Goal: Task Accomplishment & Management: Manage account settings

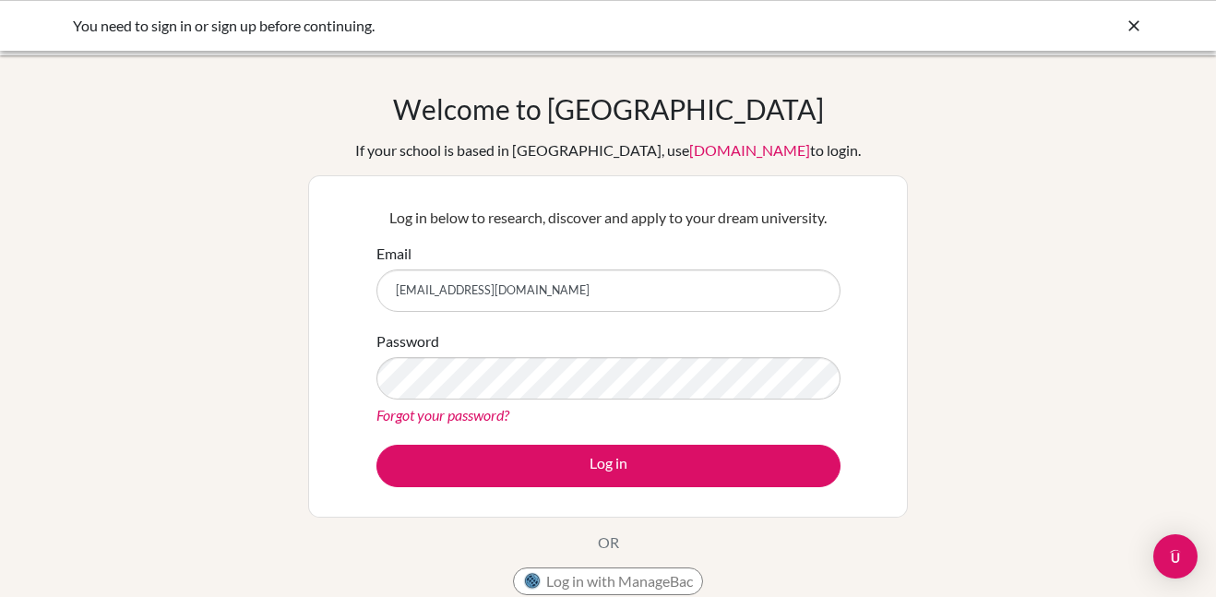
type input "[EMAIL_ADDRESS][DOMAIN_NAME]"
click at [289, 31] on div "You need to sign in or sign up before continuing." at bounding box center [469, 26] width 793 height 22
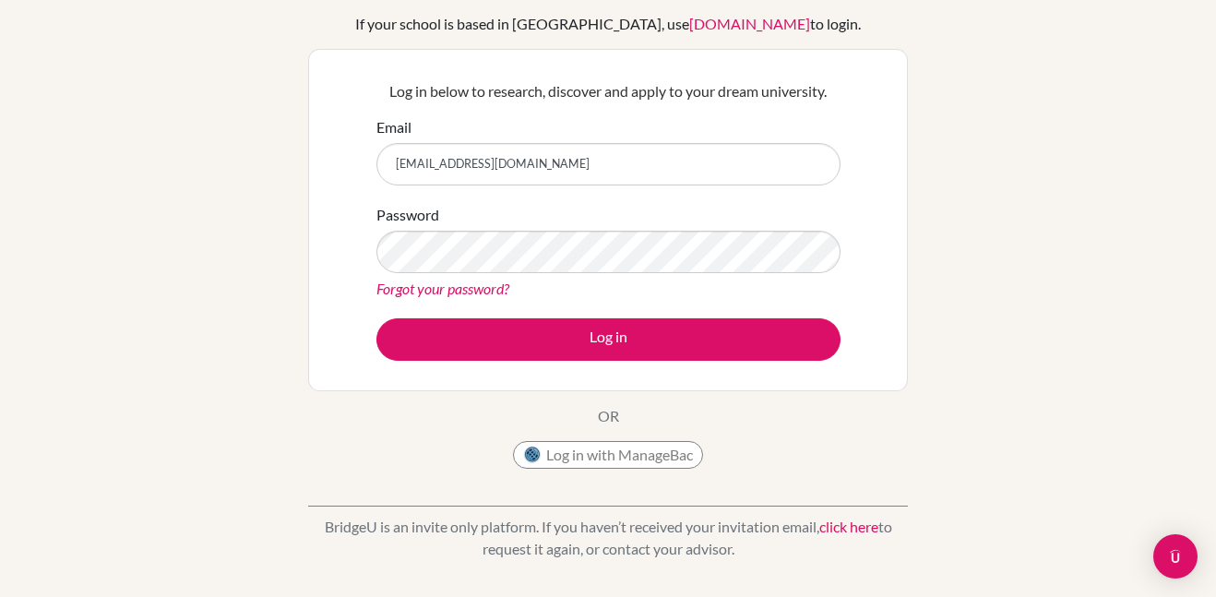
scroll to position [122, 0]
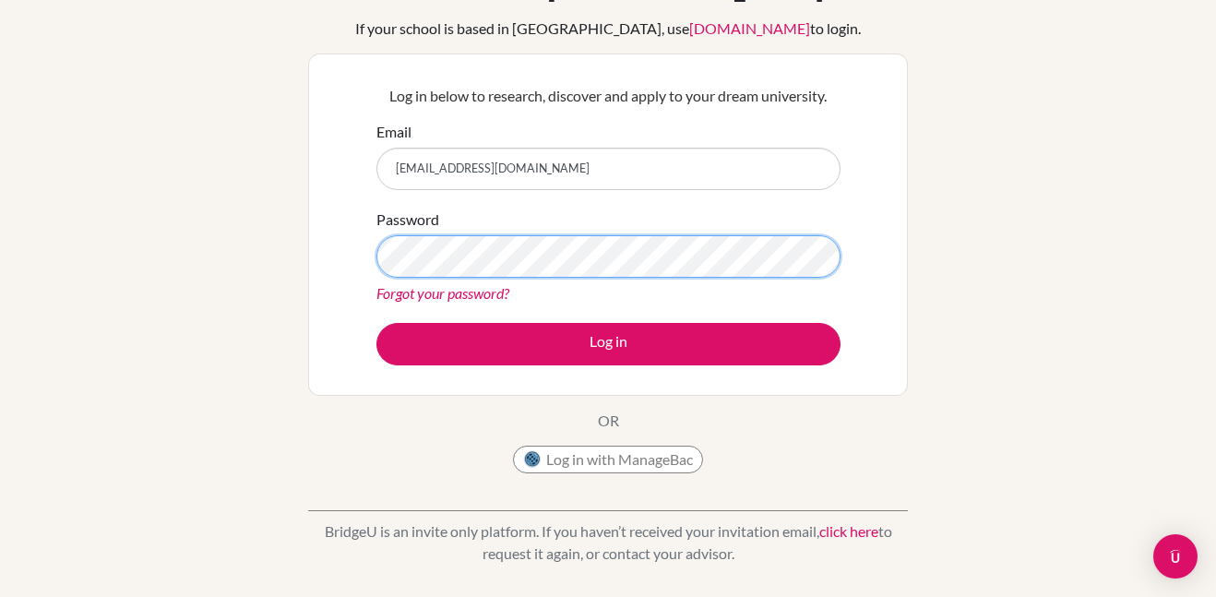
click at [376, 323] on button "Log in" at bounding box center [608, 344] width 464 height 42
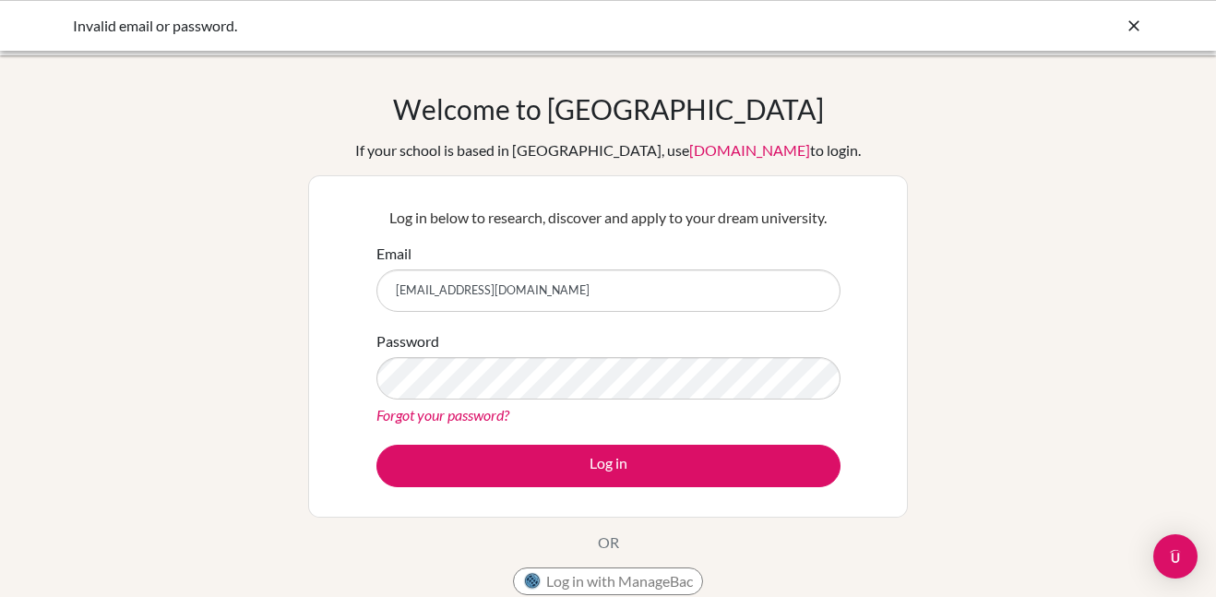
click at [1124, 18] on icon at bounding box center [1133, 26] width 18 height 18
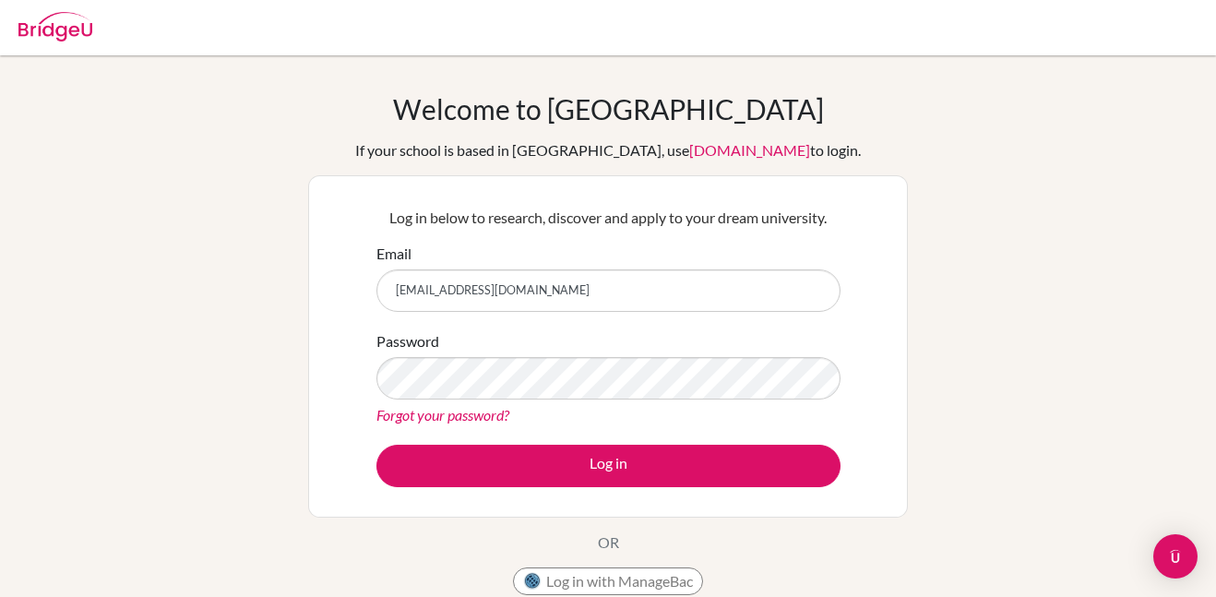
click at [1124, 18] on div at bounding box center [607, 27] width 1197 height 55
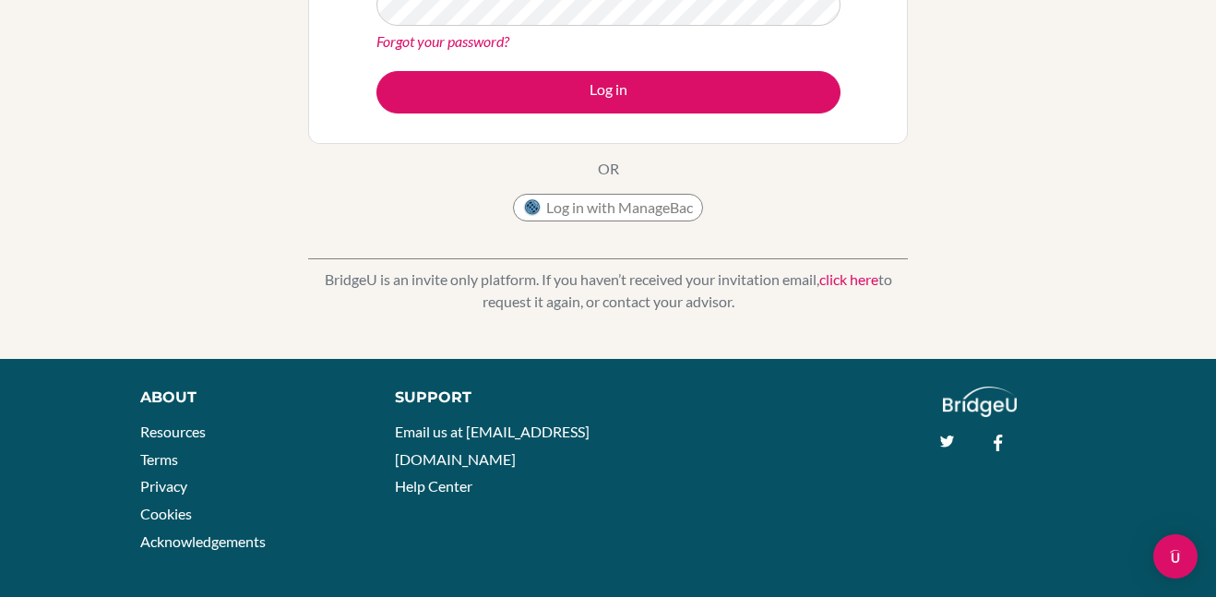
scroll to position [387, 0]
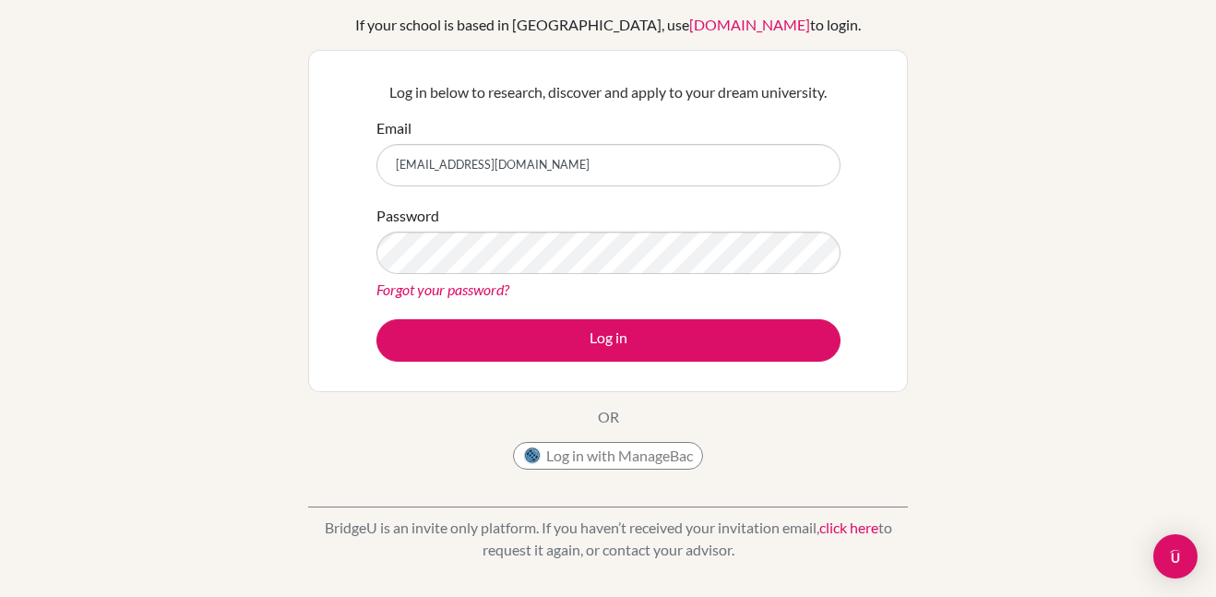
scroll to position [123, 0]
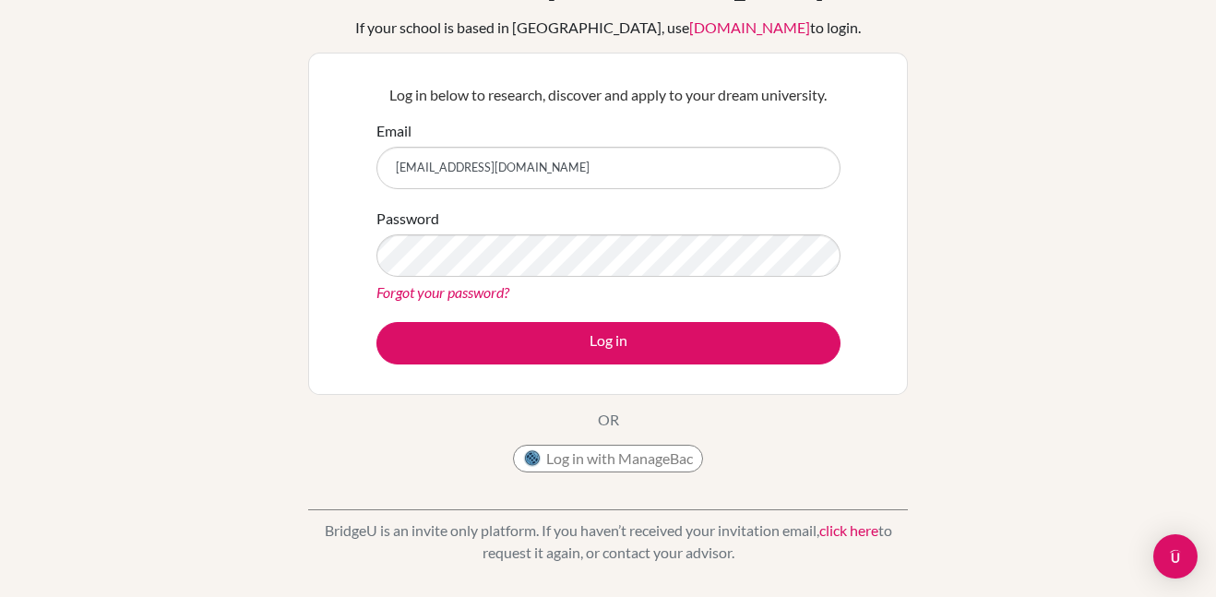
click at [125, 441] on div "Welcome to [GEOGRAPHIC_DATA] If your school is based in [GEOGRAPHIC_DATA], use …" at bounding box center [608, 271] width 1216 height 603
